Goal: Information Seeking & Learning: Learn about a topic

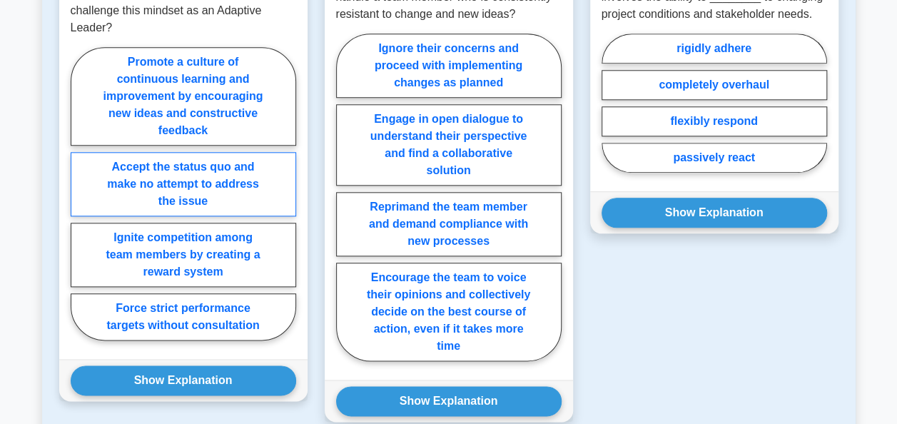
scroll to position [713, 0]
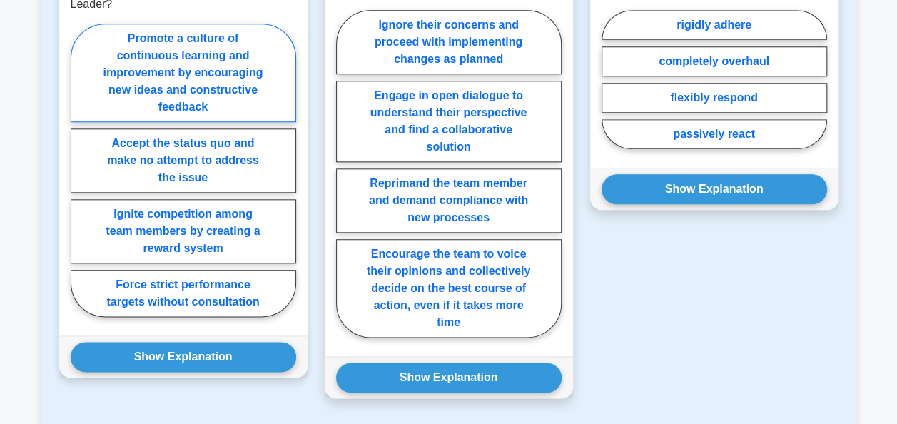
click at [190, 74] on label "Promote a culture of continuous learning and improvement by encouraging new ide…" at bounding box center [183, 73] width 225 height 98
click at [80, 170] on input "Promote a culture of continuous learning and improvement by encouraging new ide…" at bounding box center [75, 174] width 9 height 9
radio input "true"
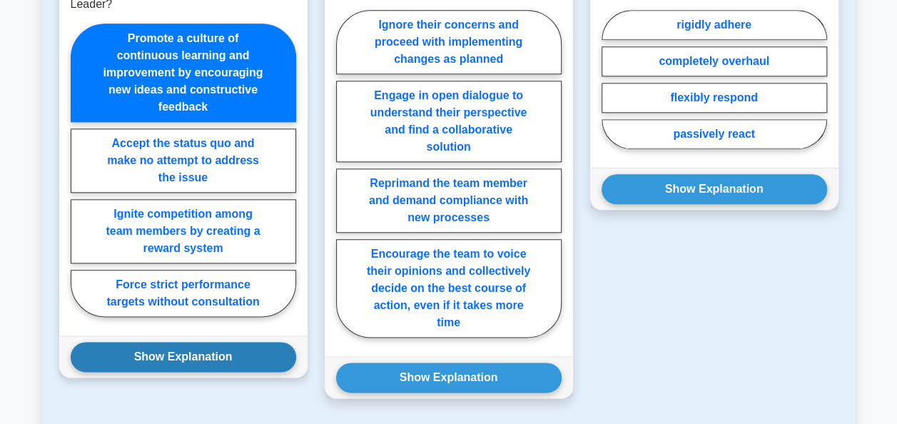
click at [169, 355] on button "Show Explanation" at bounding box center [183, 357] width 225 height 30
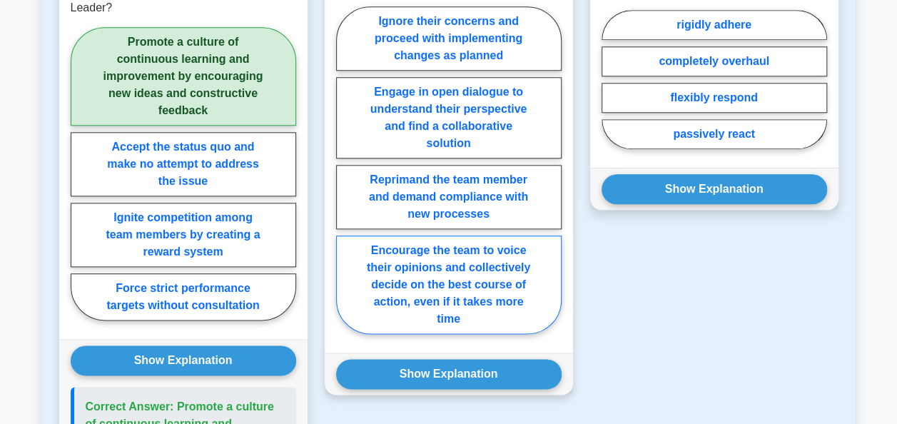
scroll to position [642, 0]
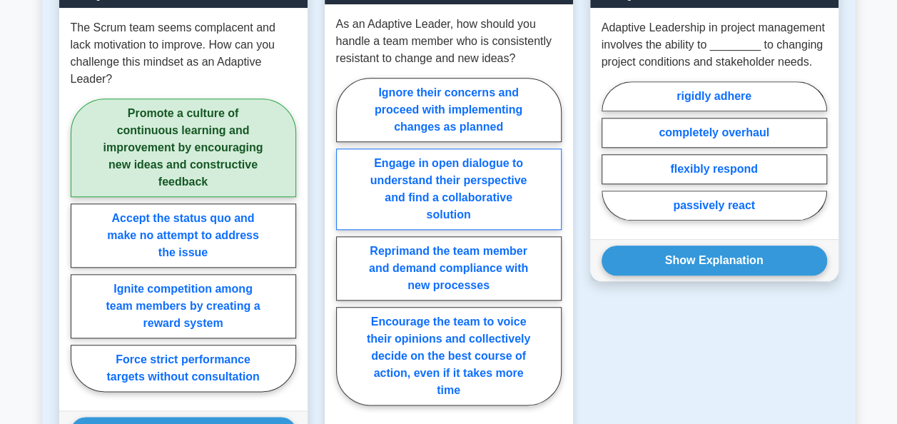
click at [451, 191] on label "Engage in open dialogue to understand their perspective and find a collaborativ…" at bounding box center [448, 188] width 225 height 81
click at [345, 241] on input "Engage in open dialogue to understand their perspective and find a collaborativ…" at bounding box center [340, 245] width 9 height 9
radio input "true"
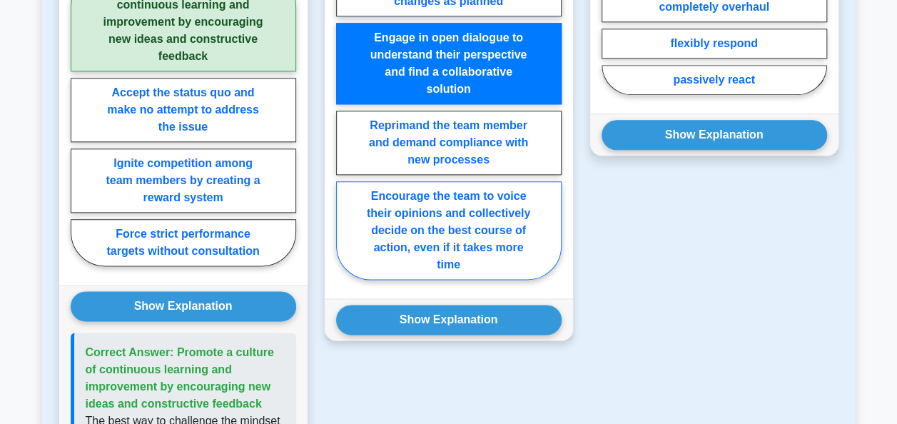
scroll to position [785, 0]
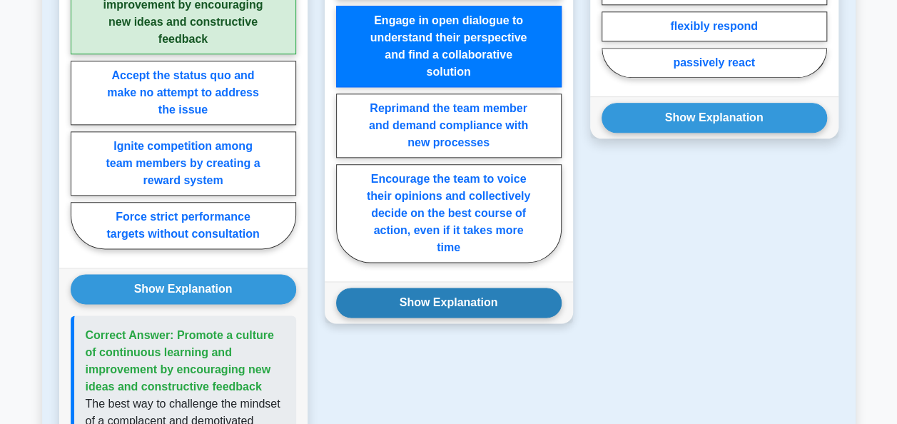
click at [459, 300] on button "Show Explanation" at bounding box center [448, 303] width 225 height 30
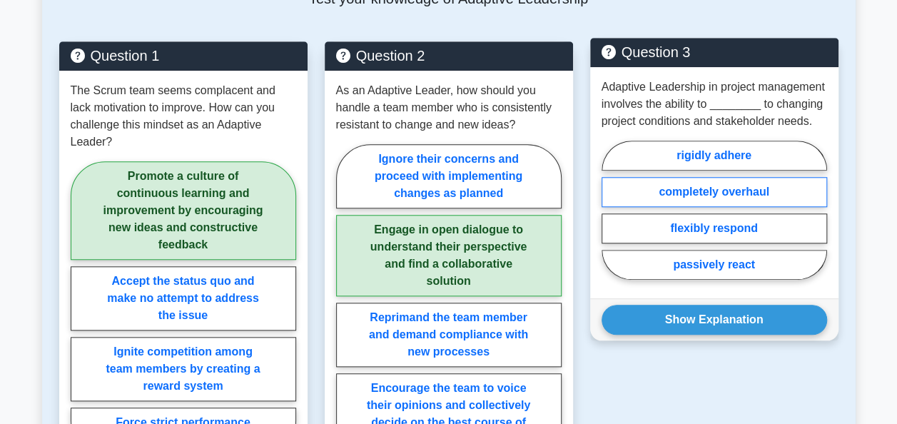
scroll to position [571, 0]
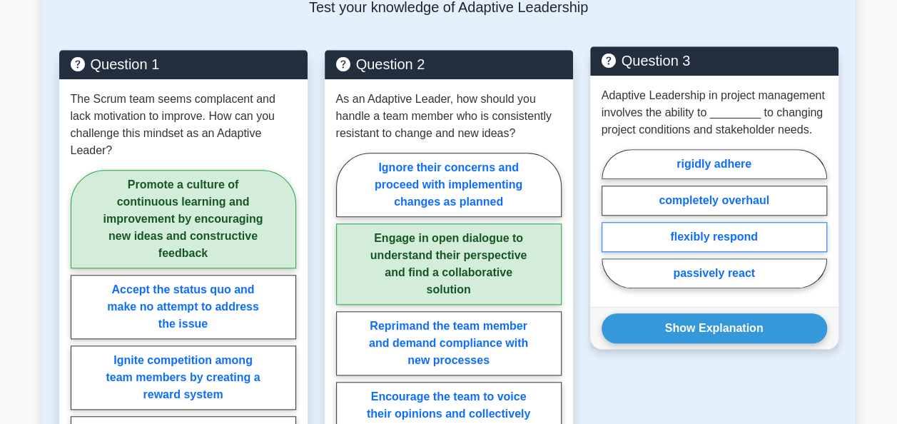
click at [711, 235] on label "flexibly respond" at bounding box center [713, 237] width 225 height 30
click at [611, 228] on input "flexibly respond" at bounding box center [605, 222] width 9 height 9
radio input "true"
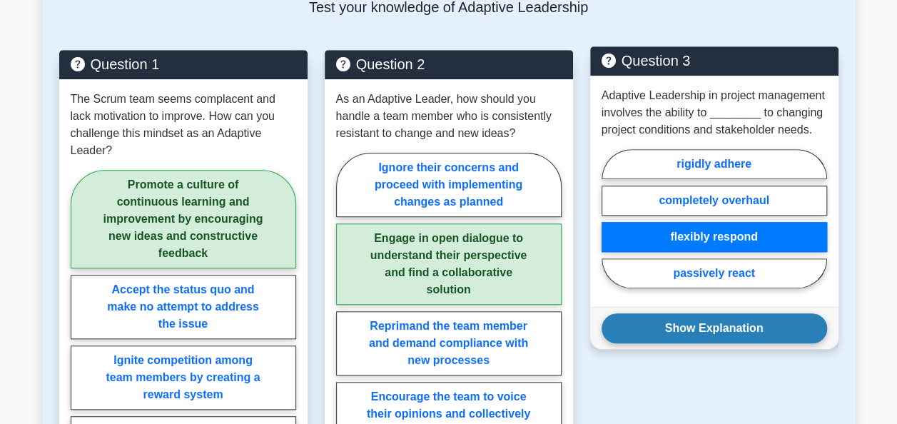
click at [709, 320] on button "Show Explanation" at bounding box center [713, 328] width 225 height 30
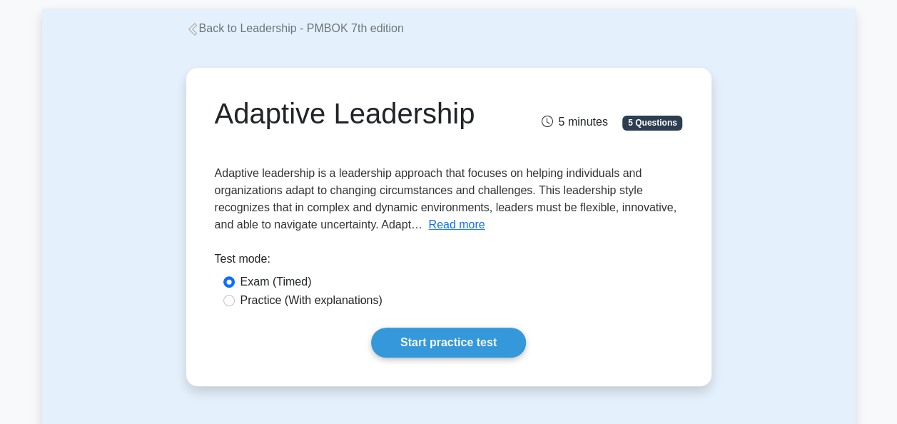
scroll to position [143, 0]
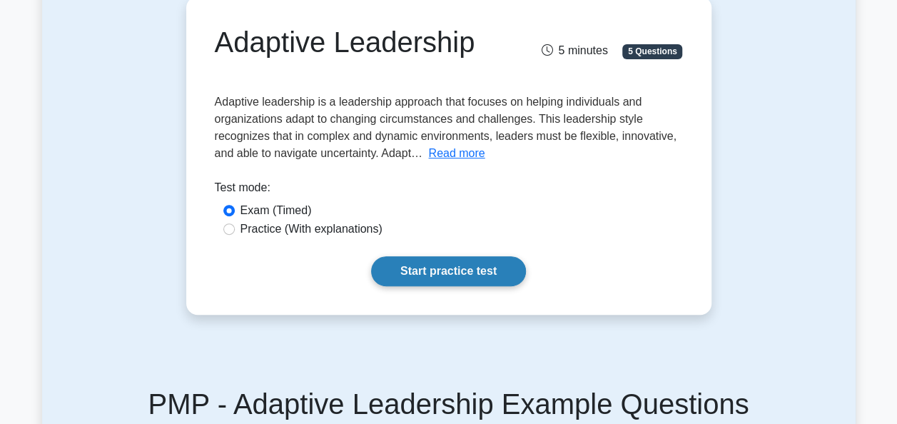
click at [442, 270] on link "Start practice test" at bounding box center [448, 271] width 155 height 30
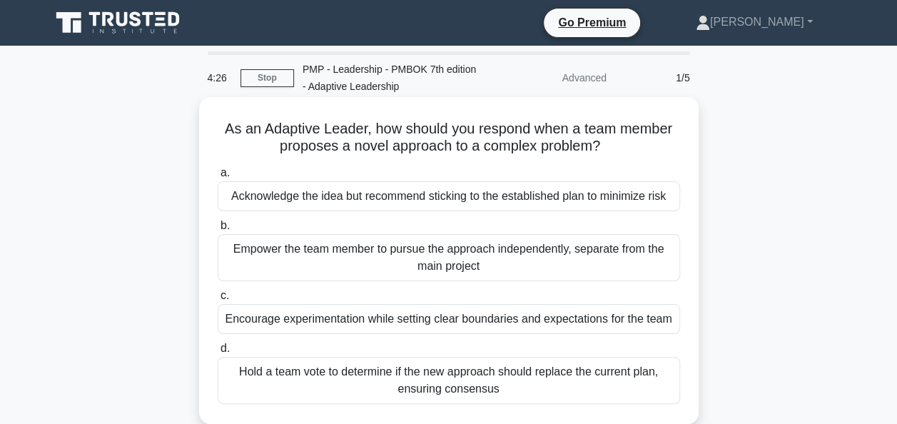
click at [348, 313] on div "Encourage experimentation while setting clear boundaries and expectations for t…" at bounding box center [449, 319] width 462 height 30
click at [218, 300] on input "c. Encourage experimentation while setting clear boundaries and expectations fo…" at bounding box center [218, 295] width 0 height 9
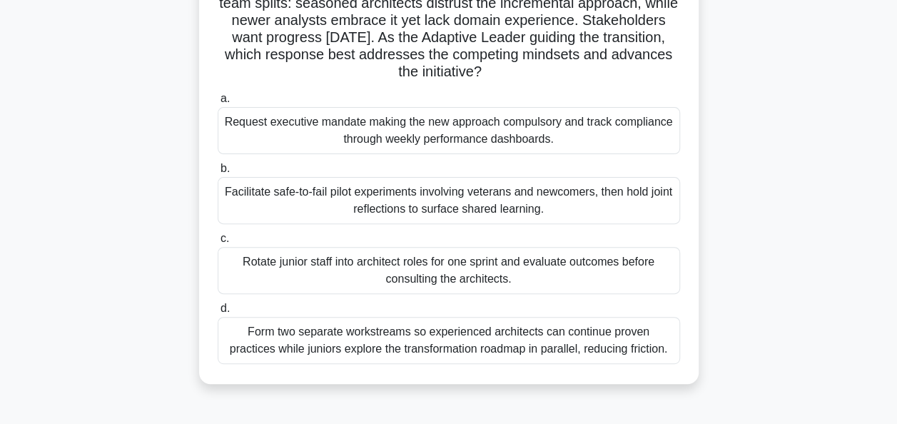
scroll to position [71, 0]
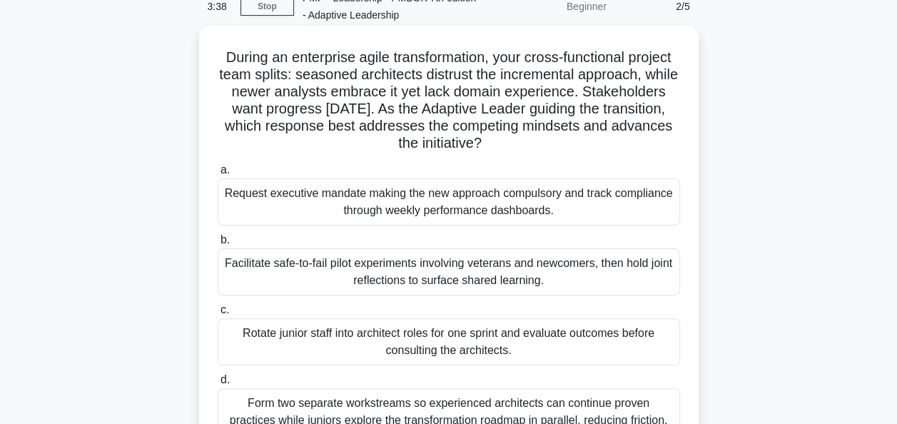
click at [393, 270] on div "Facilitate safe-to-fail pilot experiments involving veterans and newcomers, the…" at bounding box center [449, 271] width 462 height 47
click at [218, 245] on input "b. Facilitate safe-to-fail pilot experiments involving veterans and newcomers, …" at bounding box center [218, 239] width 0 height 9
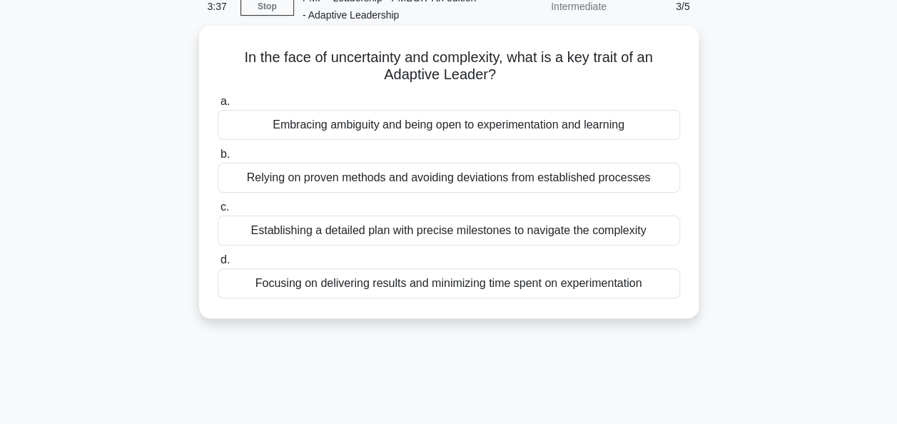
scroll to position [0, 0]
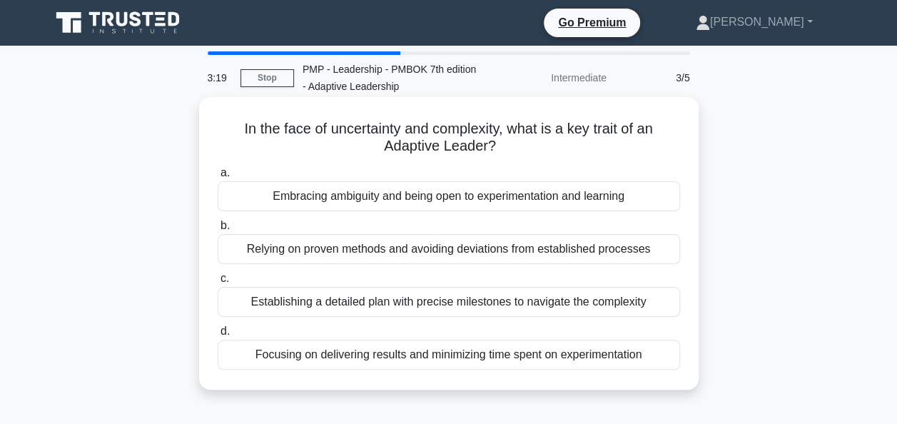
click at [493, 197] on div "Embracing ambiguity and being open to experimentation and learning" at bounding box center [449, 196] width 462 height 30
click at [218, 178] on input "a. Embracing ambiguity and being open to experimentation and learning" at bounding box center [218, 172] width 0 height 9
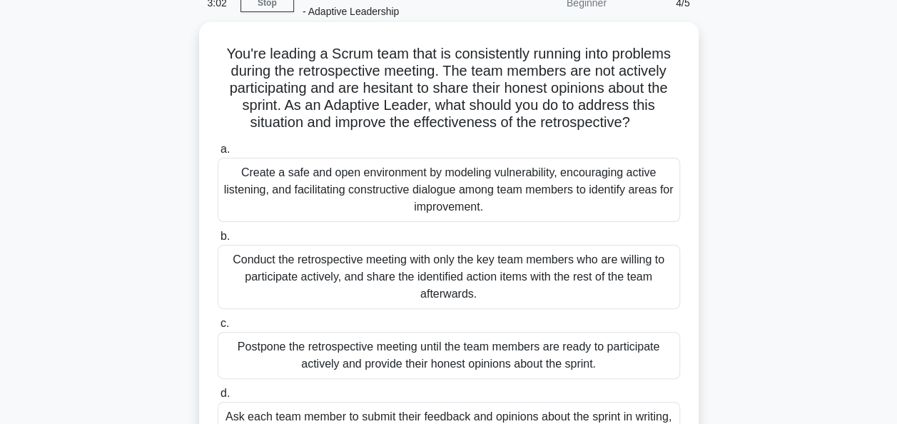
scroll to position [143, 0]
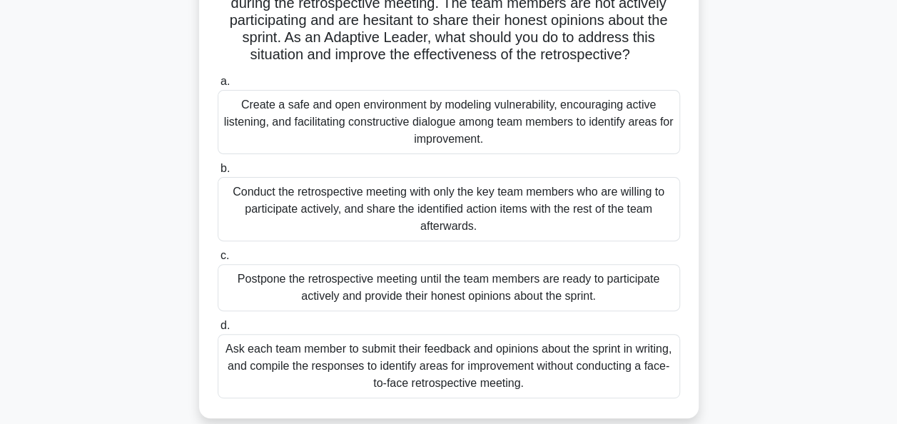
click at [377, 116] on div "Create a safe and open environment by modeling vulnerability, encouraging activ…" at bounding box center [449, 122] width 462 height 64
click at [218, 86] on input "a. Create a safe and open environment by modeling vulnerability, encouraging ac…" at bounding box center [218, 81] width 0 height 9
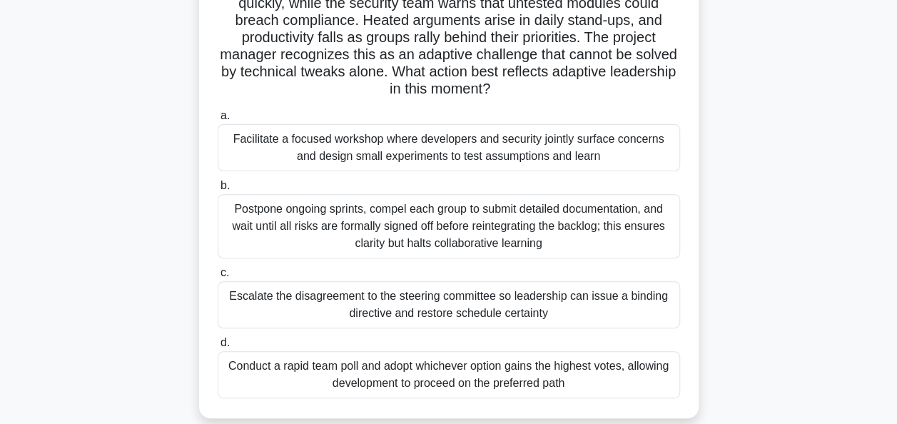
click at [373, 141] on div "Facilitate a focused workshop where developers and security jointly surface con…" at bounding box center [449, 147] width 462 height 47
click at [218, 121] on input "a. Facilitate a focused workshop where developers and security jointly surface …" at bounding box center [218, 115] width 0 height 9
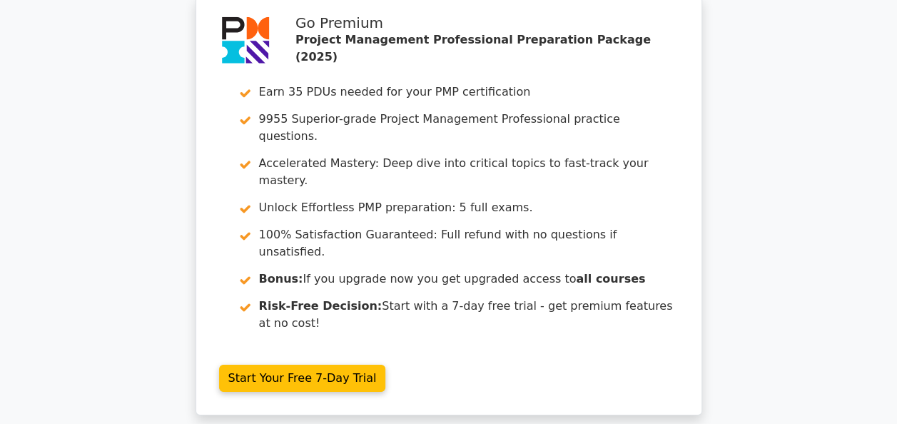
scroll to position [2276, 0]
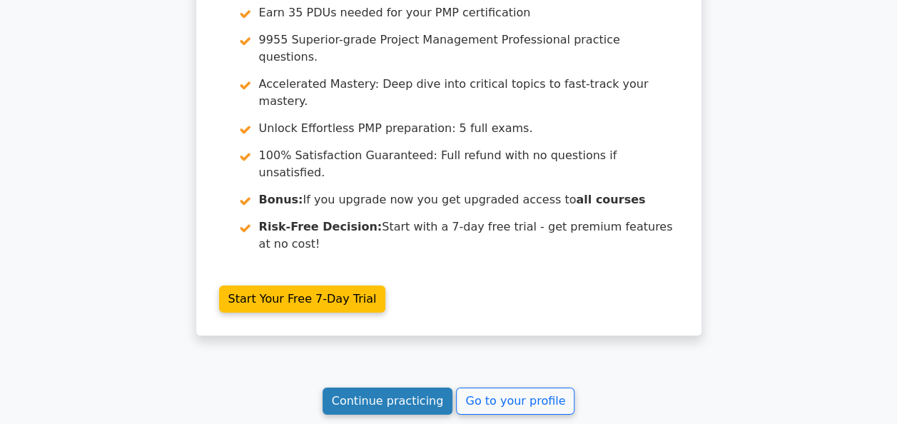
click at [412, 387] on link "Continue practicing" at bounding box center [387, 400] width 131 height 27
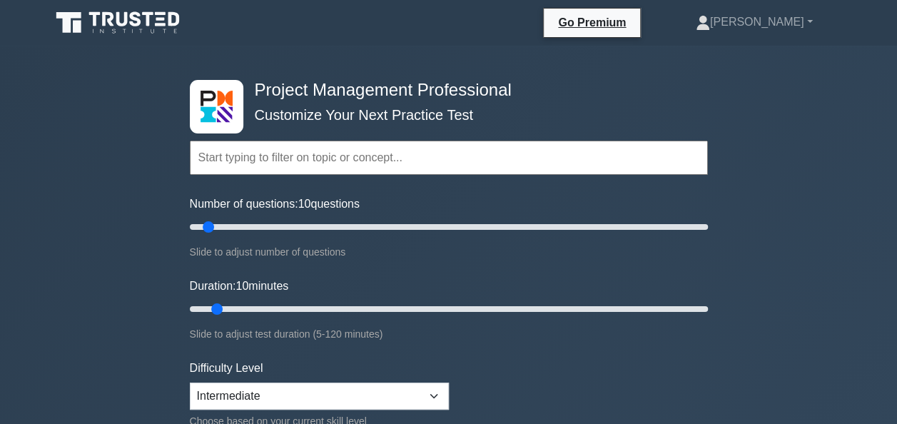
click at [331, 158] on input "text" at bounding box center [449, 158] width 518 height 34
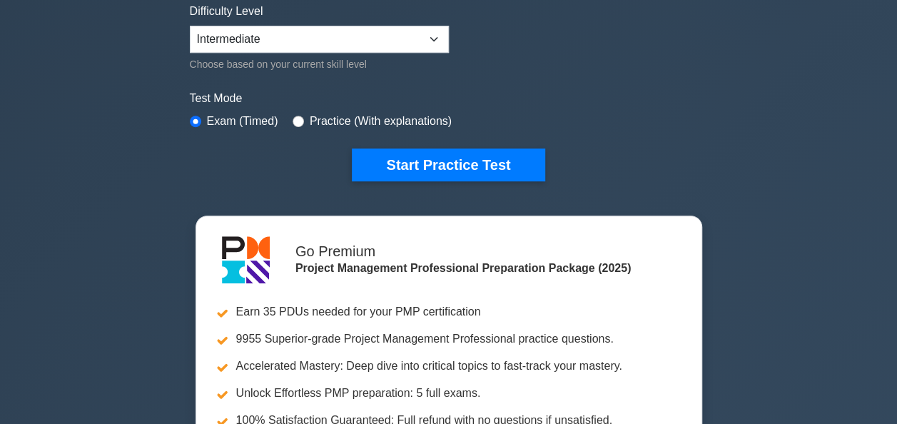
scroll to position [143, 0]
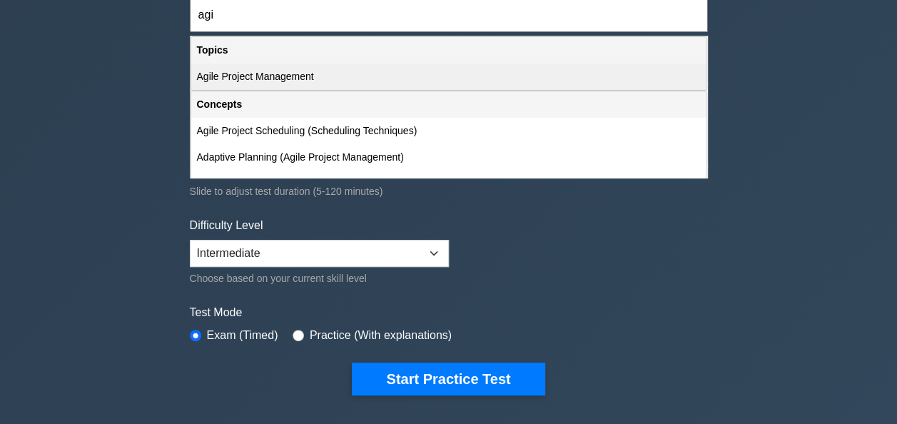
click at [238, 70] on div "Agile Project Management" at bounding box center [448, 76] width 515 height 26
type input "Agile Project Management"
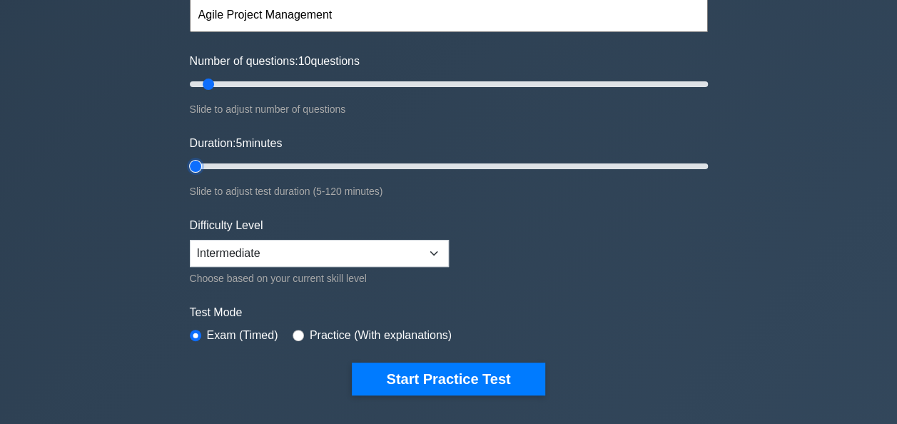
drag, startPoint x: 217, startPoint y: 164, endPoint x: 160, endPoint y: 167, distance: 57.1
type input "5"
click at [190, 167] on input "Duration: 5 minutes" at bounding box center [449, 166] width 518 height 17
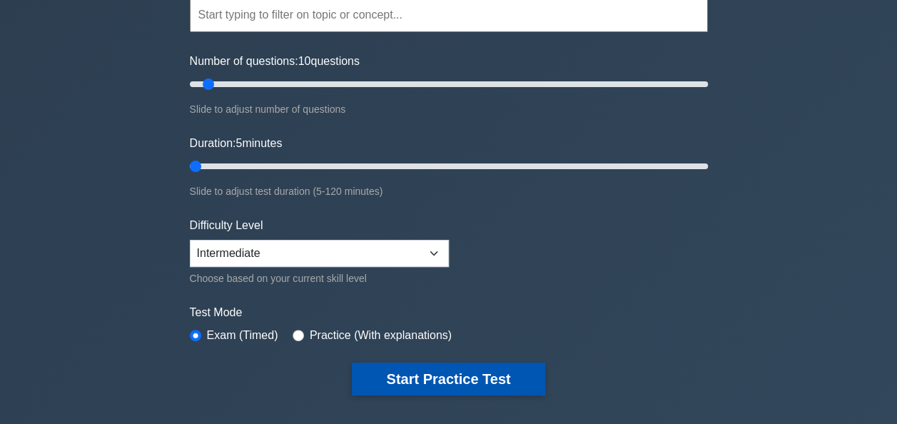
click at [425, 377] on button "Start Practice Test" at bounding box center [448, 378] width 193 height 33
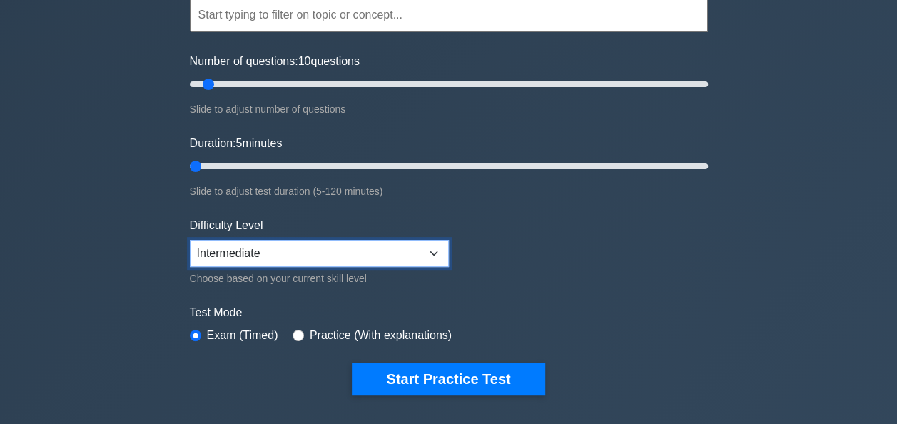
click at [268, 258] on select "Beginner Intermediate Expert" at bounding box center [319, 253] width 259 height 27
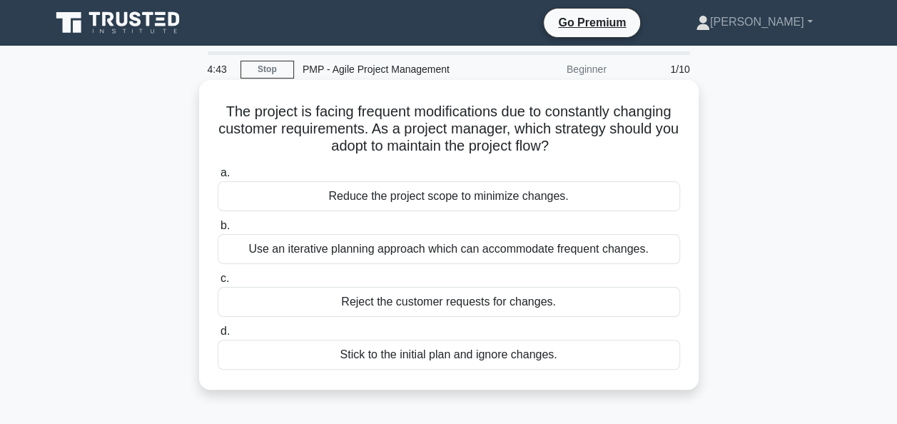
click at [438, 254] on div "Use an iterative planning approach which can accommodate frequent changes." at bounding box center [449, 249] width 462 height 30
click at [218, 230] on input "b. Use an iterative planning approach which can accommodate frequent changes." at bounding box center [218, 225] width 0 height 9
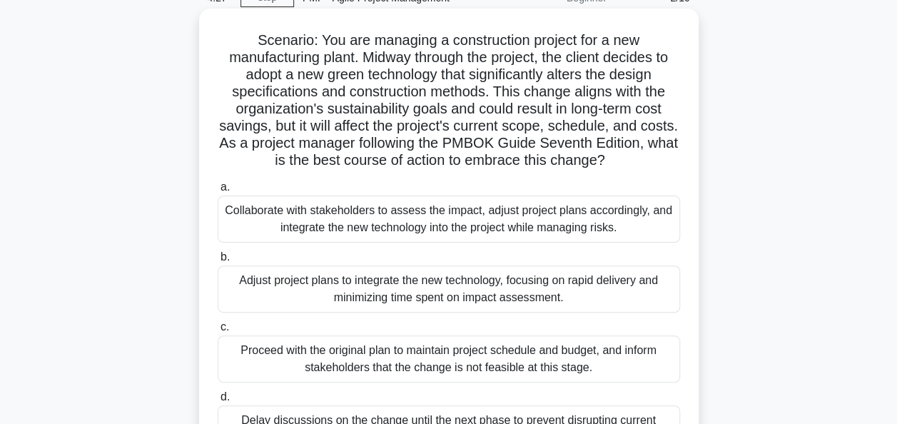
scroll to position [143, 0]
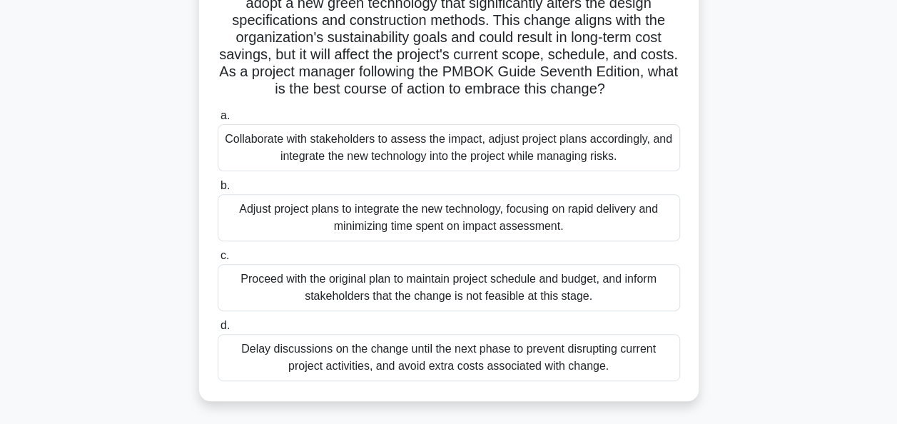
click at [391, 147] on div "Collaborate with stakeholders to assess the impact, adjust project plans accord…" at bounding box center [449, 147] width 462 height 47
click at [218, 121] on input "a. Collaborate with stakeholders to assess the impact, adjust project plans acc…" at bounding box center [218, 115] width 0 height 9
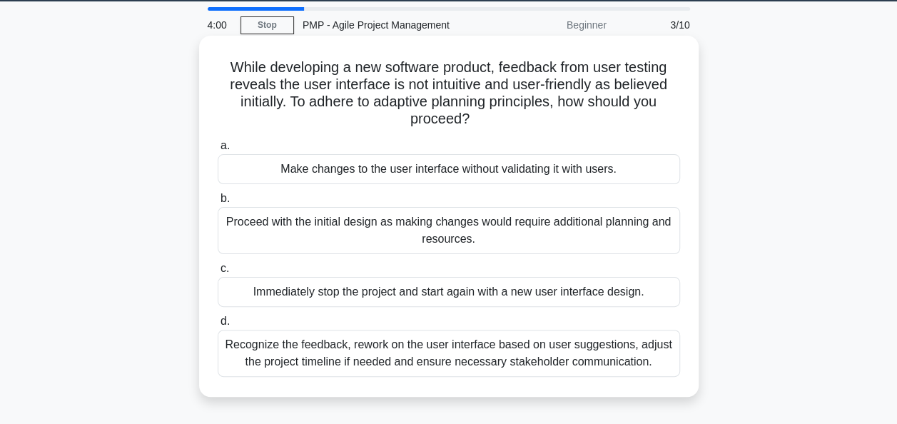
scroll to position [71, 0]
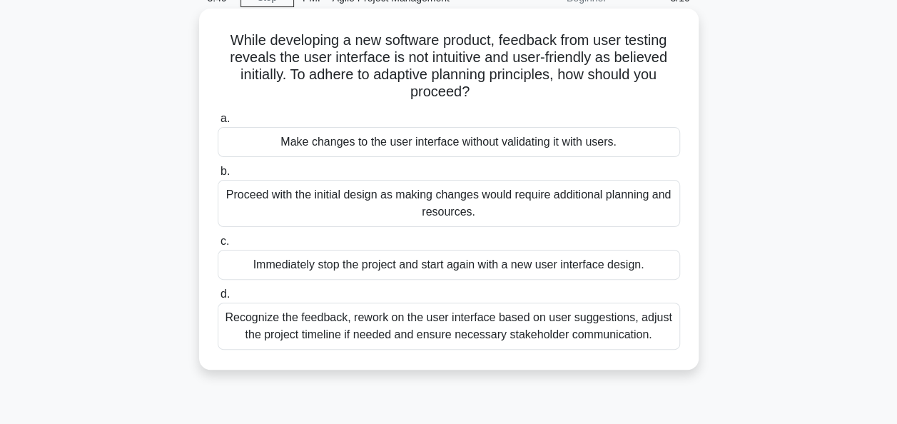
click at [455, 317] on div "Recognize the feedback, rework on the user interface based on user suggestions,…" at bounding box center [449, 326] width 462 height 47
click at [218, 299] on input "d. Recognize the feedback, rework on the user interface based on user suggestio…" at bounding box center [218, 294] width 0 height 9
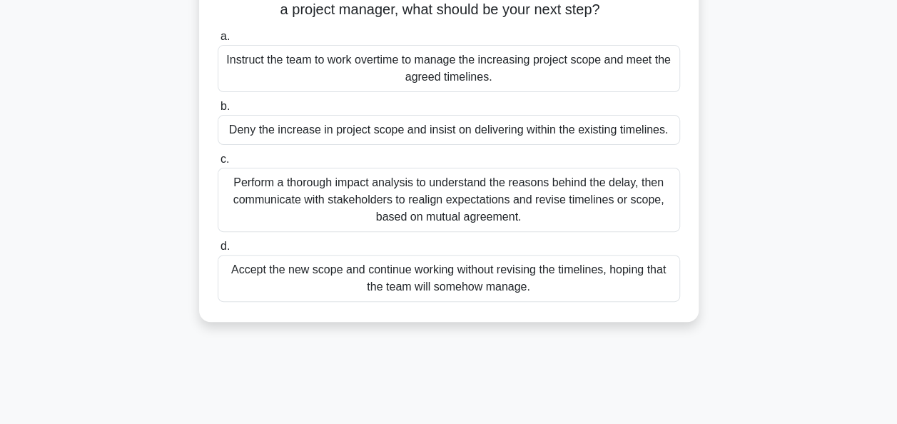
scroll to position [143, 0]
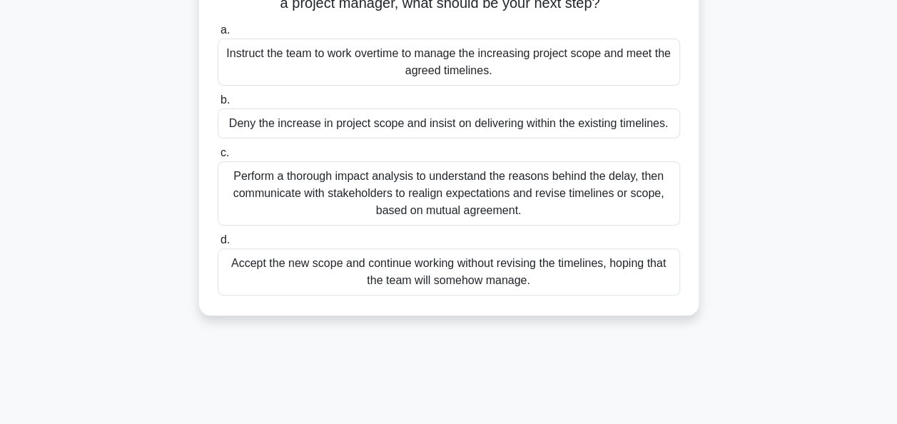
click at [479, 188] on div "Perform a thorough impact analysis to understand the reasons behind the delay, …" at bounding box center [449, 193] width 462 height 64
click at [218, 158] on input "c. Perform a thorough impact analysis to understand the reasons behind the dela…" at bounding box center [218, 152] width 0 height 9
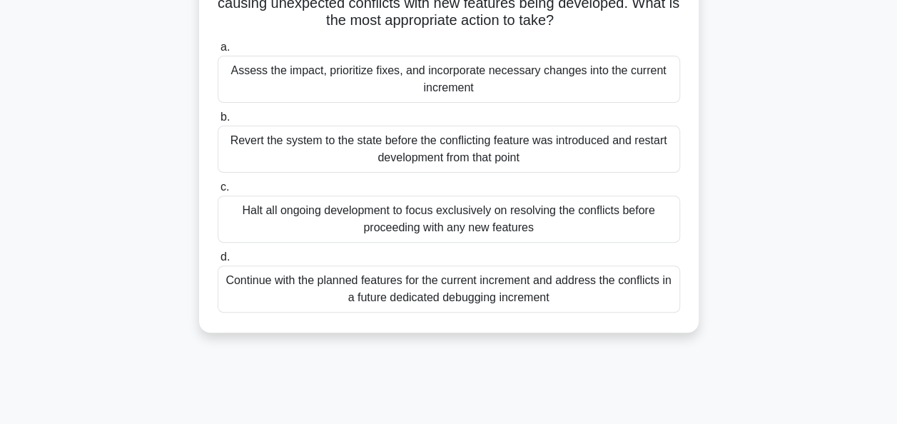
click at [401, 76] on div "Assess the impact, prioritize fixes, and incorporate necessary changes into the…" at bounding box center [449, 79] width 462 height 47
click at [218, 52] on input "a. Assess the impact, prioritize fixes, and incorporate necessary changes into …" at bounding box center [218, 47] width 0 height 9
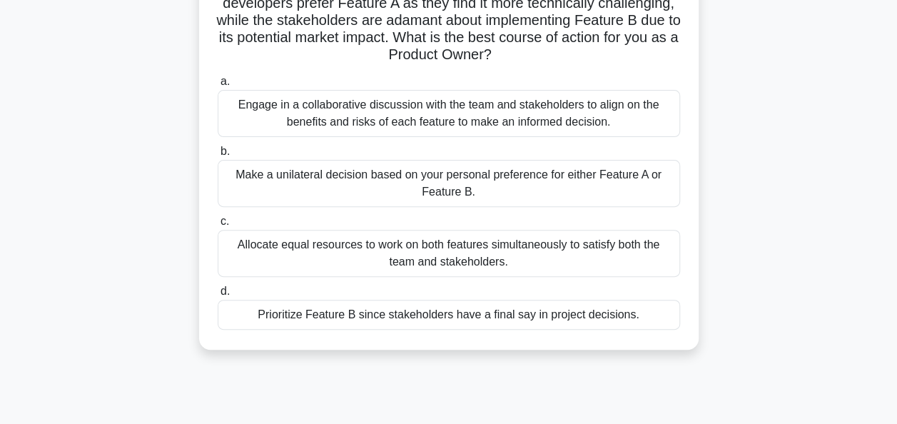
click at [373, 103] on div "Engage in a collaborative discussion with the team and stakeholders to align on…" at bounding box center [449, 113] width 462 height 47
click at [218, 86] on input "a. Engage in a collaborative discussion with the team and stakeholders to align…" at bounding box center [218, 81] width 0 height 9
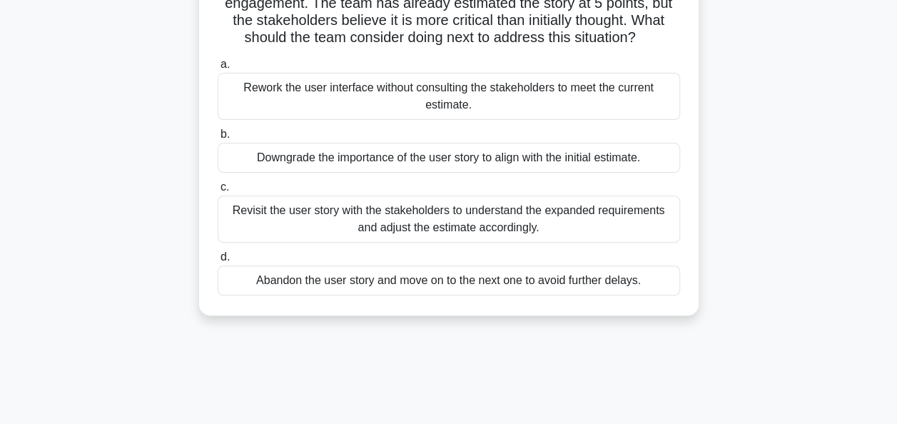
click at [401, 224] on div "Revisit the user story with the stakeholders to understand the expanded require…" at bounding box center [449, 218] width 462 height 47
click at [218, 192] on input "c. Revisit the user story with the stakeholders to understand the expanded requ…" at bounding box center [218, 187] width 0 height 9
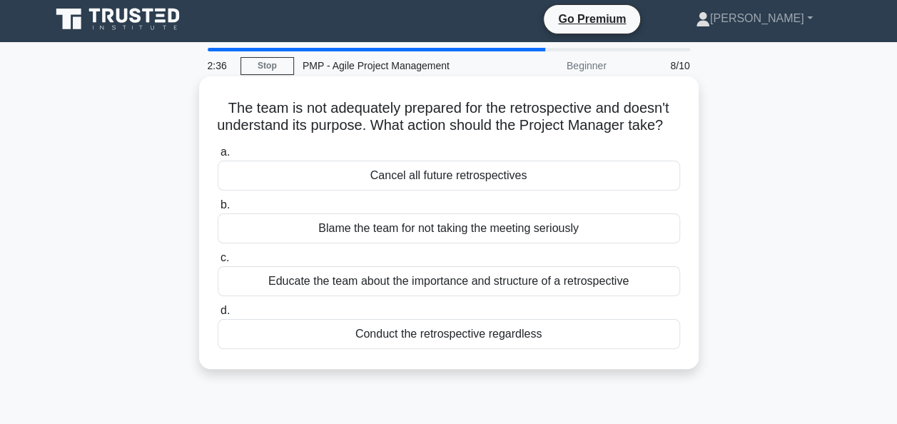
scroll to position [71, 0]
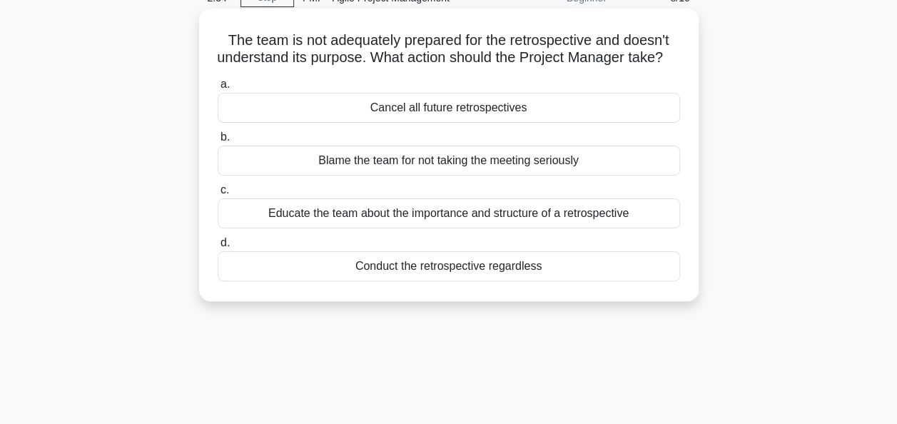
click at [447, 226] on div "Educate the team about the importance and structure of a retrospective" at bounding box center [449, 213] width 462 height 30
drag, startPoint x: 447, startPoint y: 226, endPoint x: 374, endPoint y: 239, distance: 74.6
click at [374, 228] on div "Educate the team about the importance and structure of a retrospective" at bounding box center [449, 213] width 462 height 30
click at [218, 195] on input "c. Educate the team about the importance and structure of a retrospective" at bounding box center [218, 190] width 0 height 9
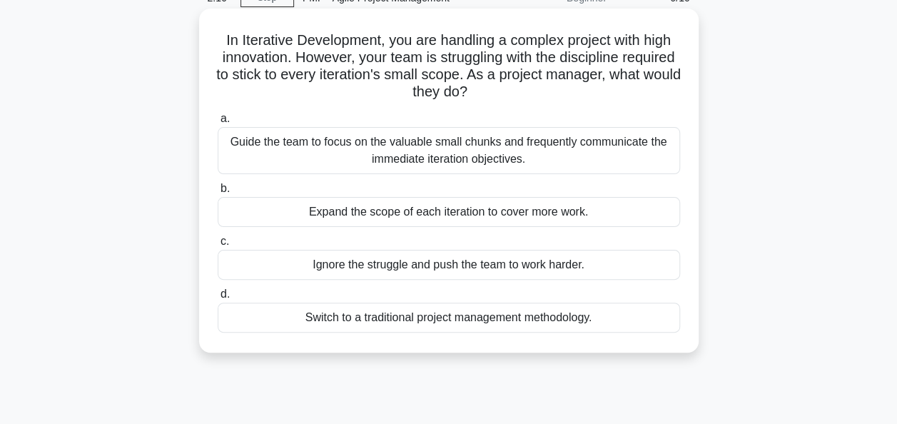
click at [437, 153] on div "Guide the team to focus on the valuable small chunks and frequently communicate…" at bounding box center [449, 150] width 462 height 47
click at [218, 123] on input "a. Guide the team to focus on the valuable small chunks and frequently communic…" at bounding box center [218, 118] width 0 height 9
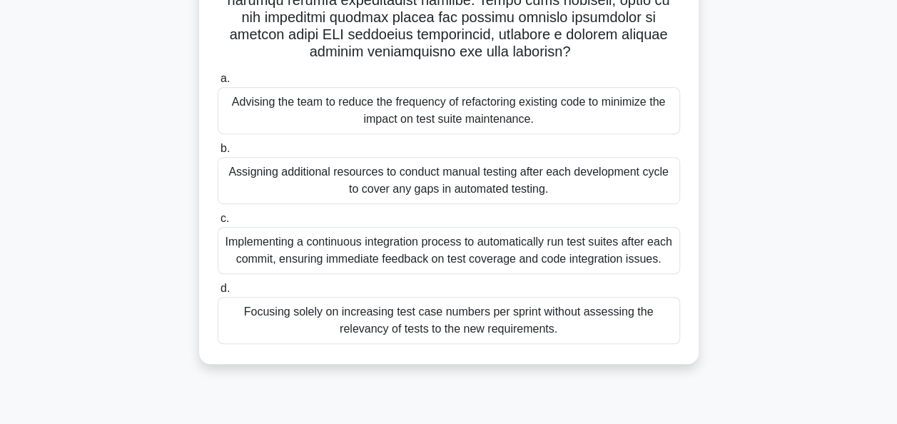
scroll to position [347, 0]
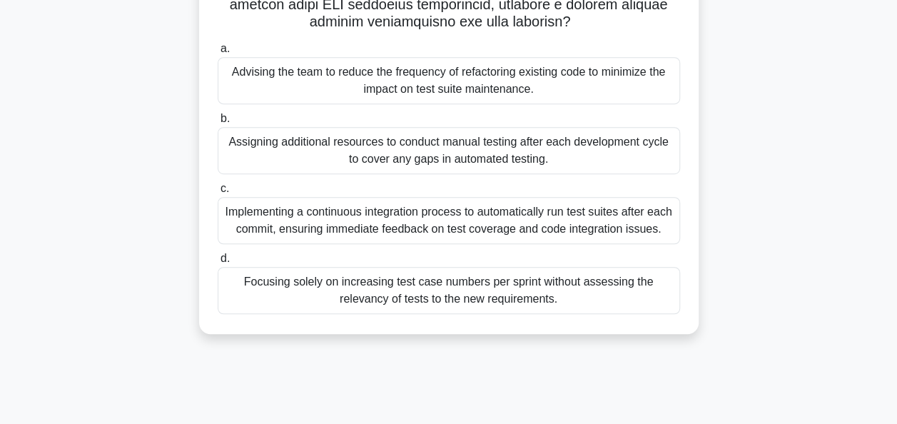
click at [364, 223] on div "Implementing a continuous integration process to automatically run test suites …" at bounding box center [449, 220] width 462 height 47
click at [218, 193] on input "c. Implementing a continuous integration process to automatically run test suit…" at bounding box center [218, 188] width 0 height 9
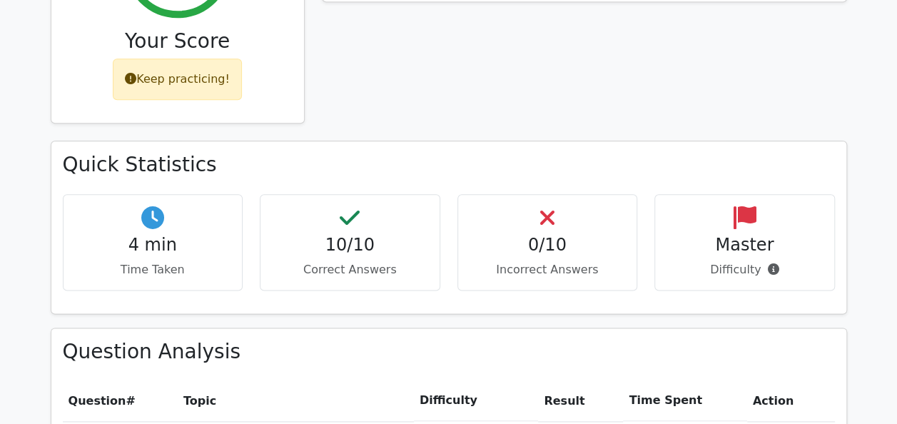
scroll to position [856, 0]
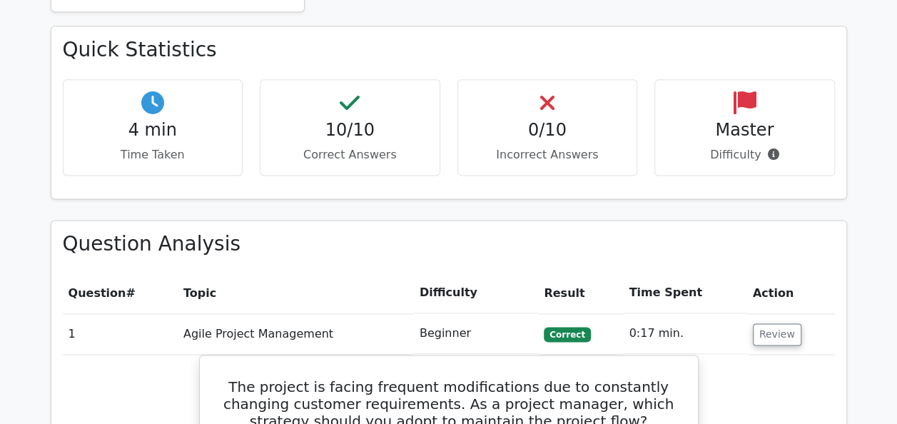
click at [723, 79] on div "Master Difficulty" at bounding box center [744, 127] width 181 height 96
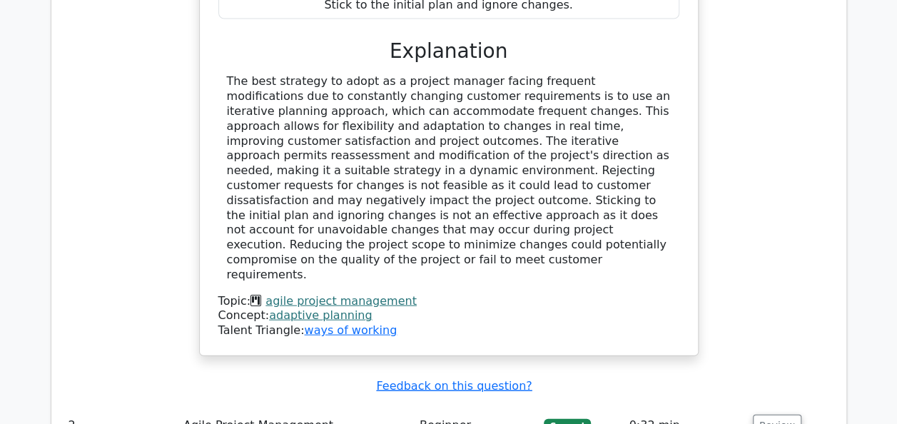
scroll to position [1641, 0]
